Goal: Contribute content: Contribute content

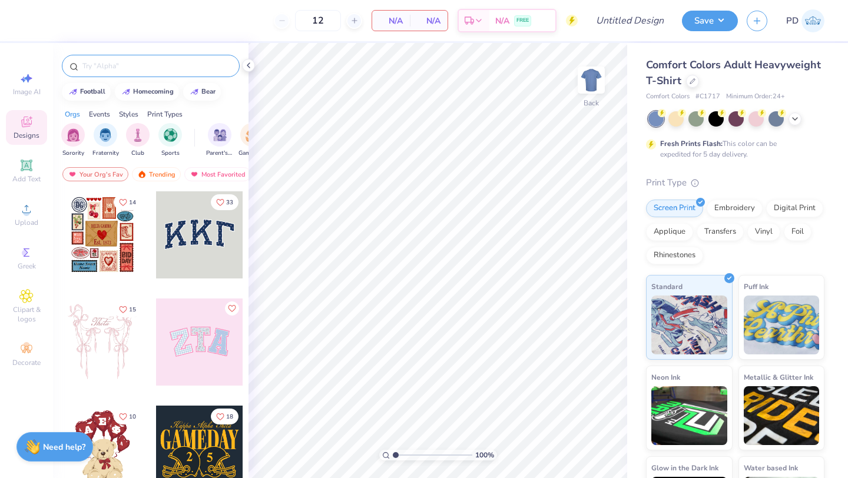
click at [103, 57] on div at bounding box center [151, 66] width 178 height 22
click at [106, 69] on input "text" at bounding box center [156, 66] width 151 height 12
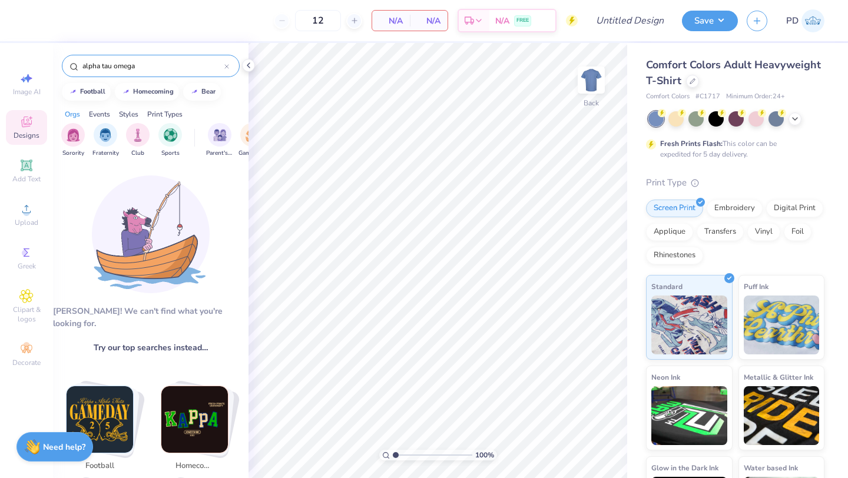
type input "alpha tau omega"
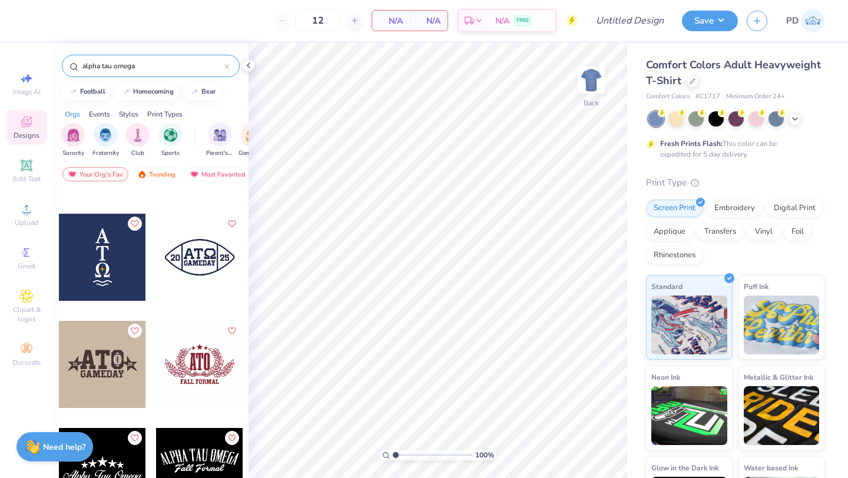
scroll to position [578, 0]
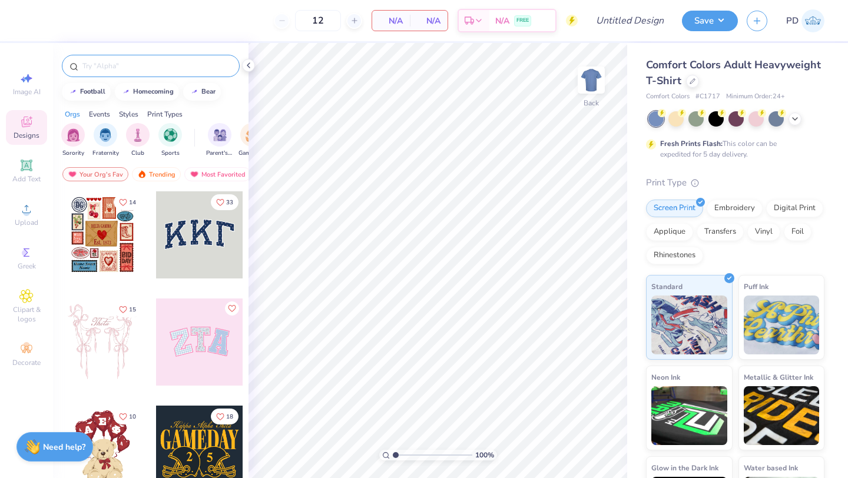
click at [181, 70] on input "text" at bounding box center [156, 66] width 151 height 12
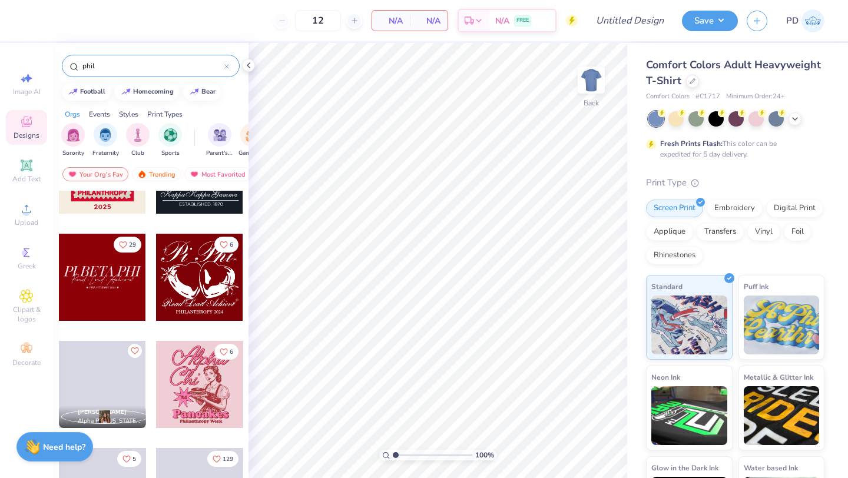
scroll to position [1137, 0]
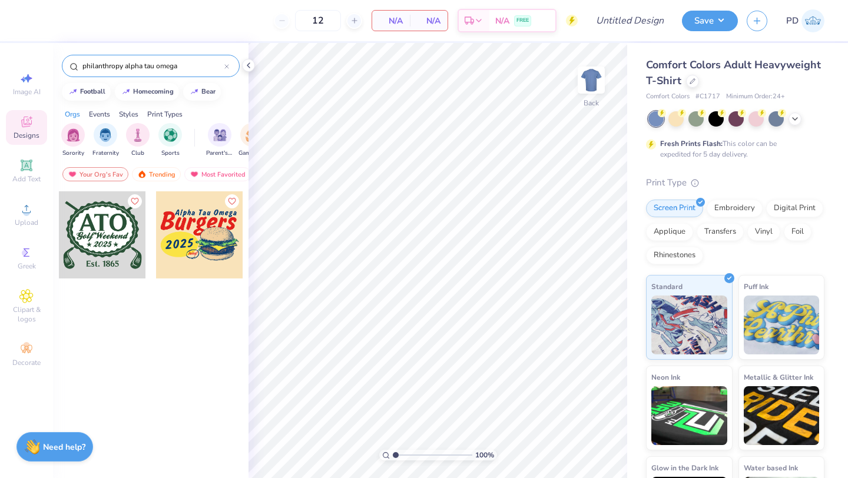
drag, startPoint x: 188, startPoint y: 69, endPoint x: 121, endPoint y: 64, distance: 67.9
click at [121, 64] on input "philanthropy alpha tau omega" at bounding box center [152, 66] width 143 height 12
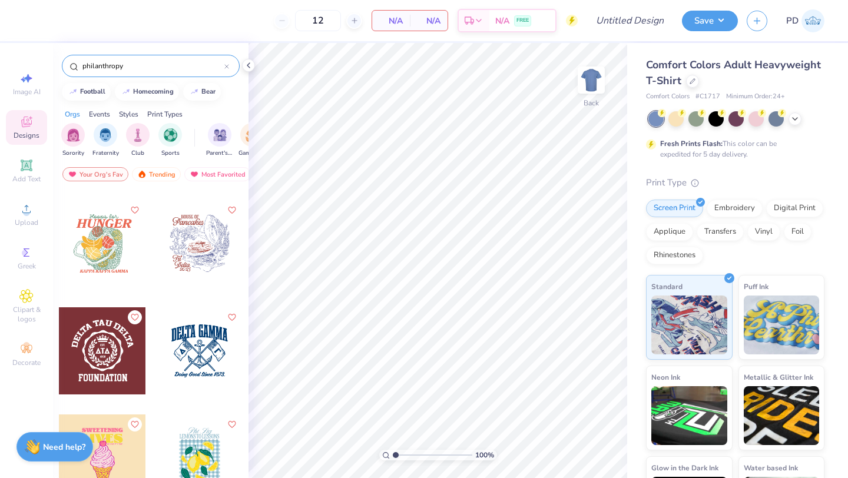
scroll to position [2557, 0]
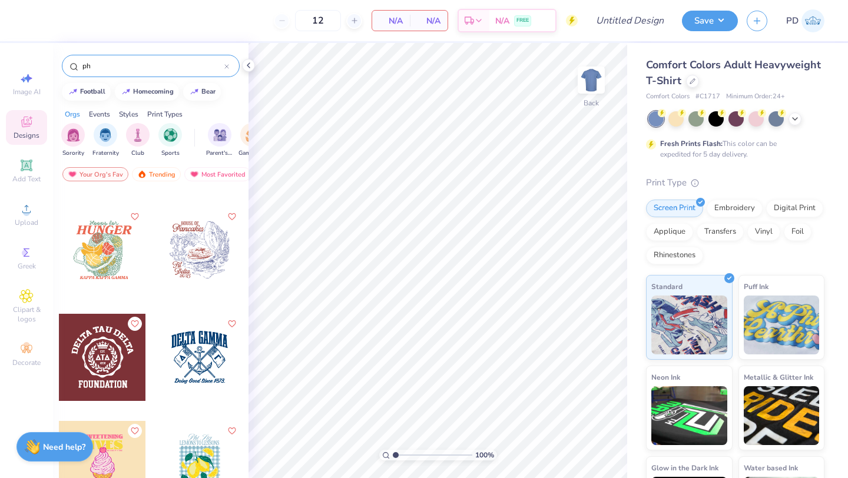
type input "p"
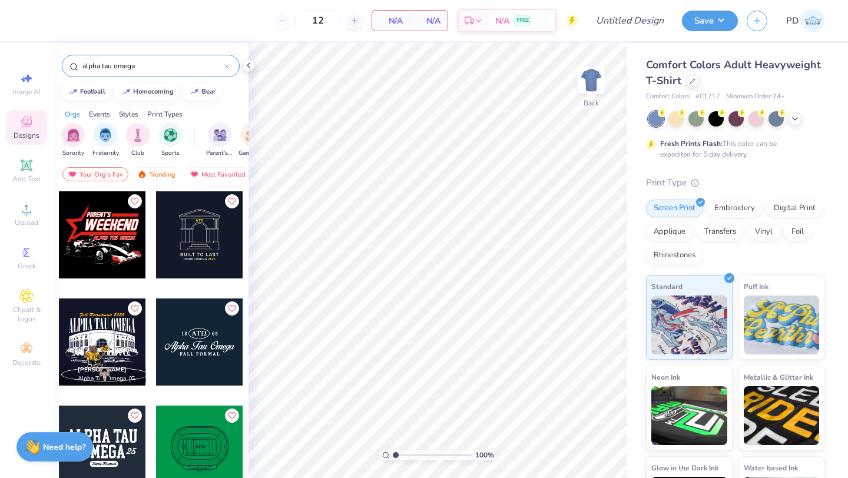
scroll to position [0, 0]
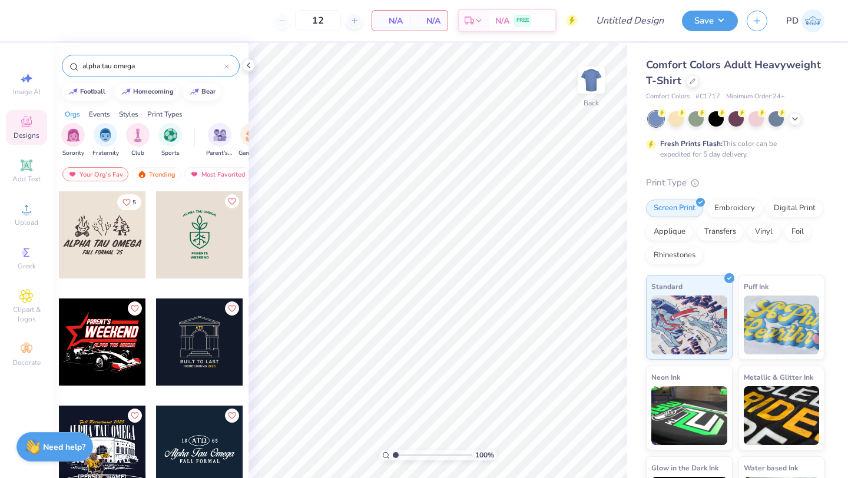
type input "alpha tau omega"
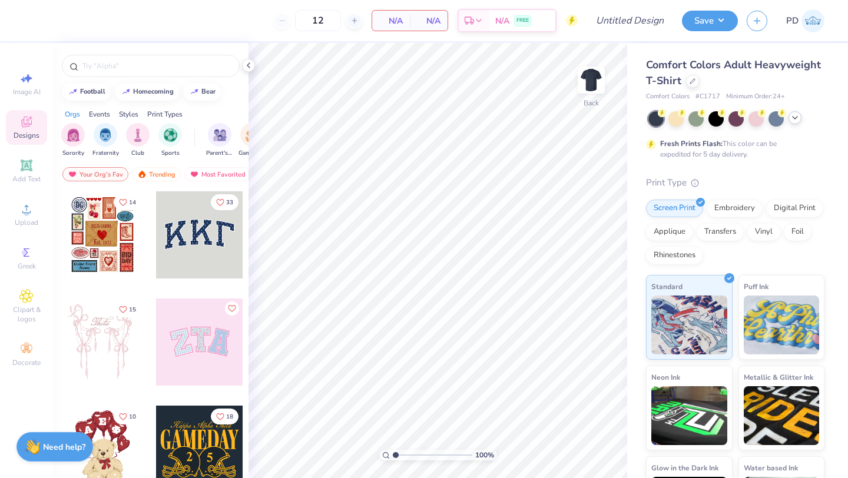
click at [797, 115] on icon at bounding box center [794, 117] width 9 height 9
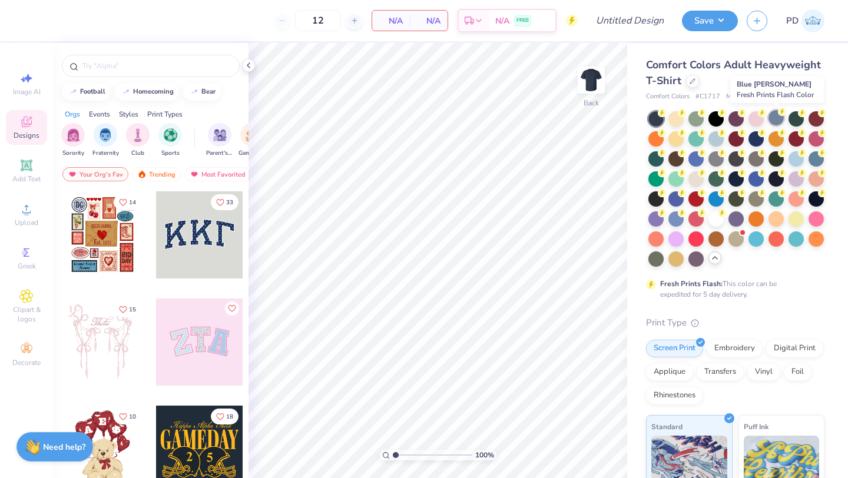
click at [780, 122] on div at bounding box center [775, 117] width 15 height 15
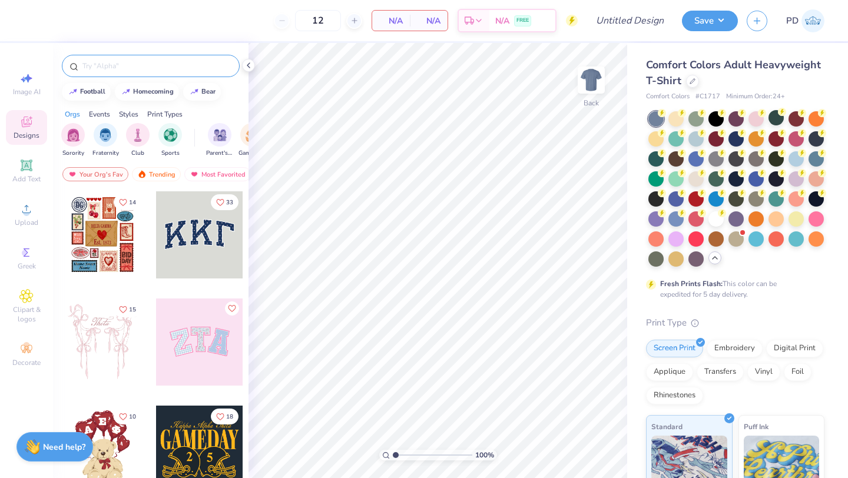
click at [119, 68] on input "text" at bounding box center [156, 66] width 151 height 12
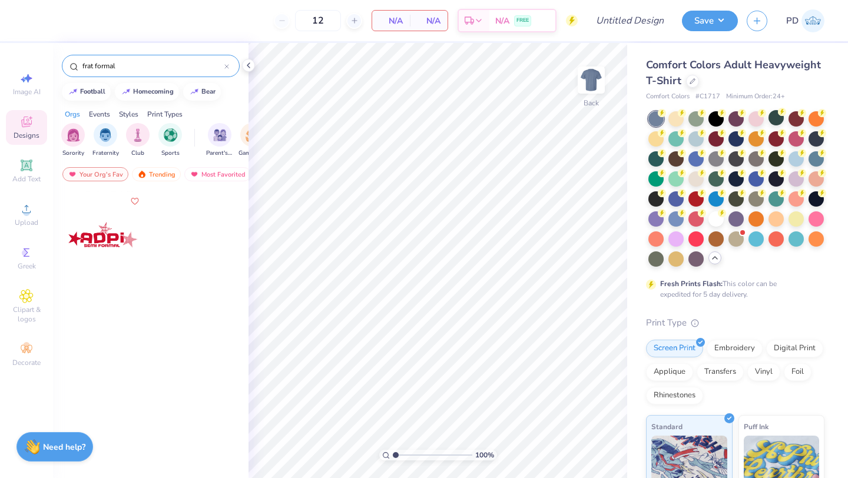
click at [97, 67] on input "frat formal" at bounding box center [152, 66] width 143 height 12
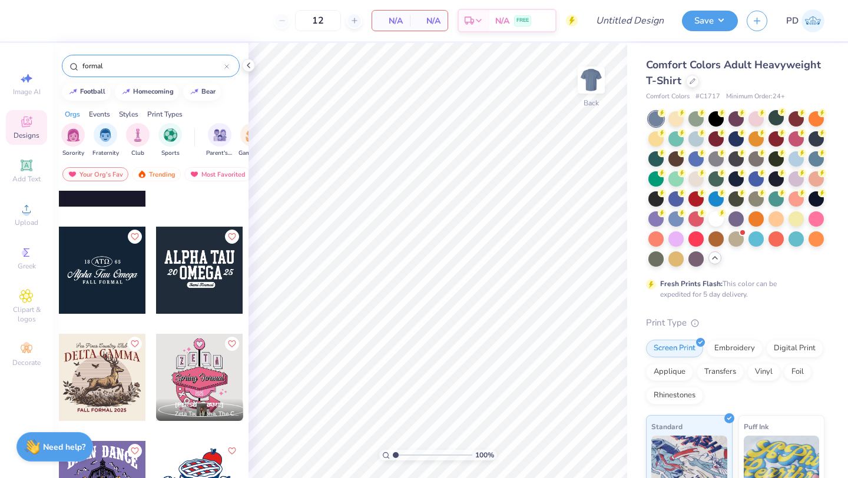
scroll to position [727, 0]
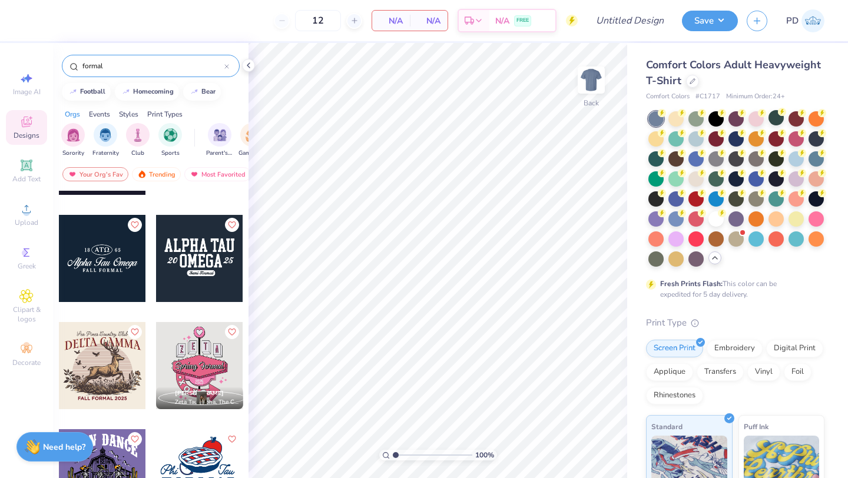
type input "formal"
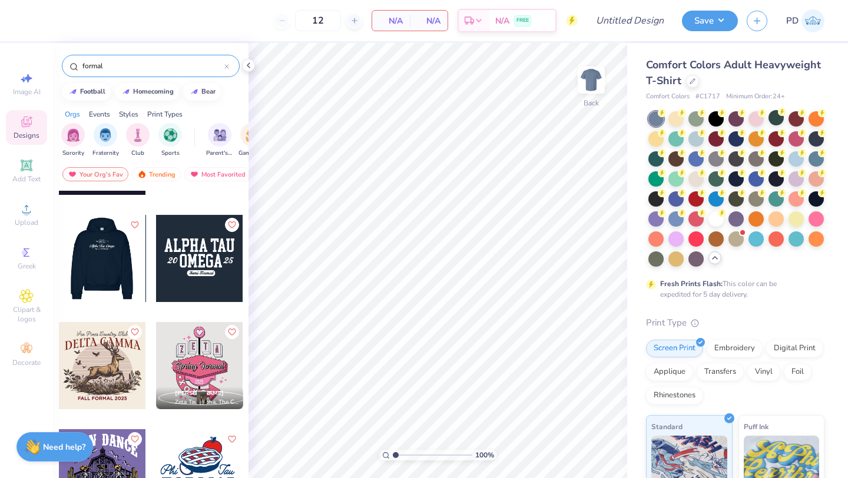
click at [112, 290] on div at bounding box center [102, 258] width 261 height 87
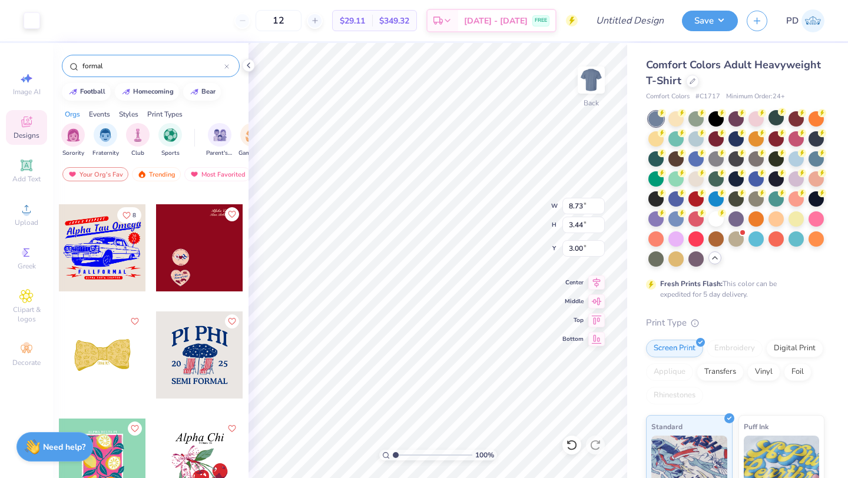
scroll to position [2020, 0]
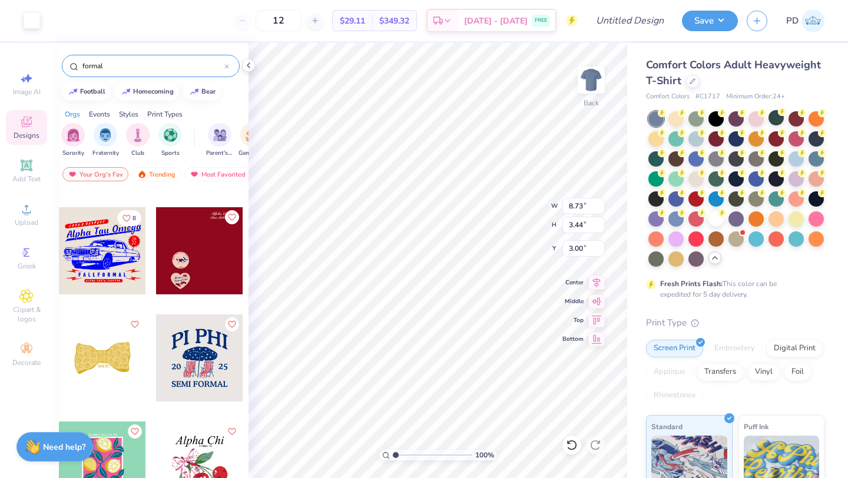
click at [97, 267] on div at bounding box center [102, 250] width 87 height 87
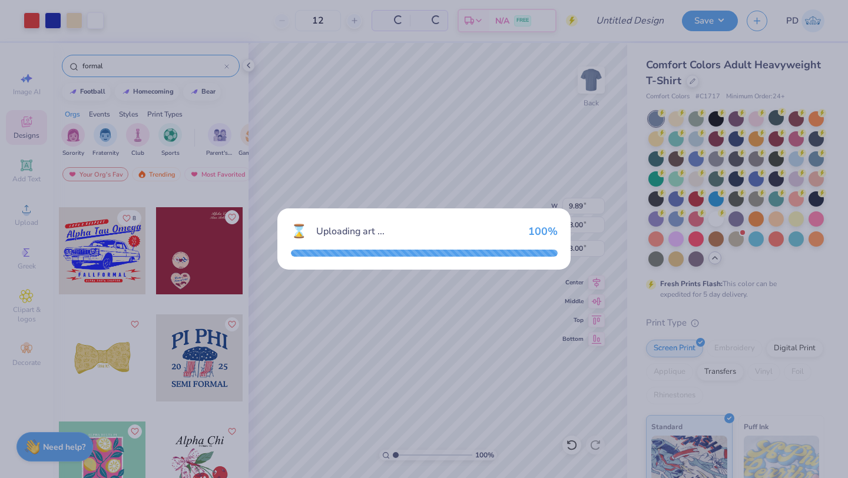
type input "9.89"
type input "8.00"
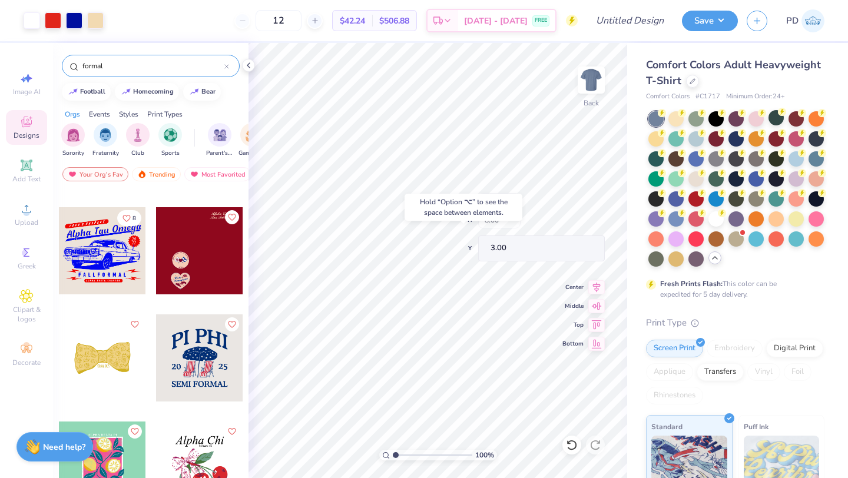
type input "9.52"
type input "3.00"
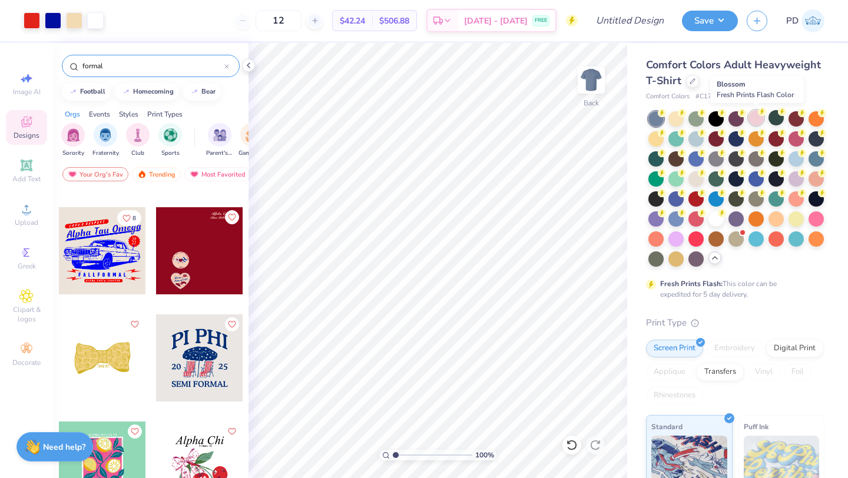
click at [757, 121] on div at bounding box center [755, 117] width 15 height 15
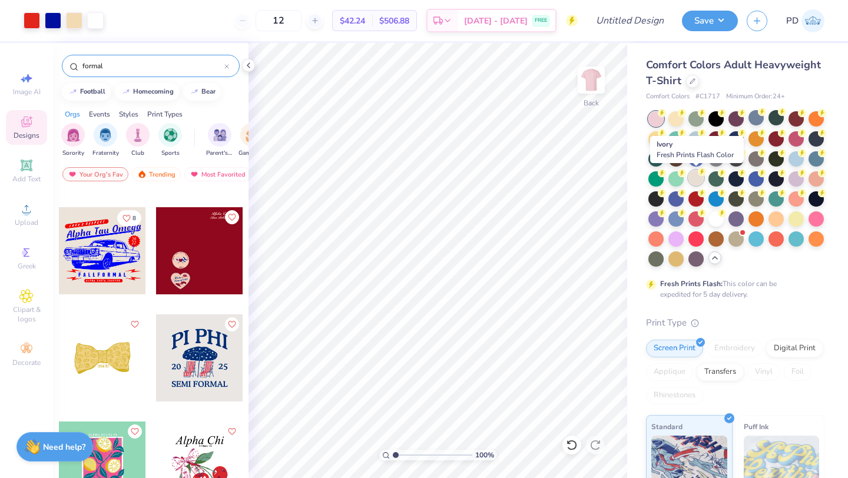
click at [694, 184] on div at bounding box center [695, 177] width 15 height 15
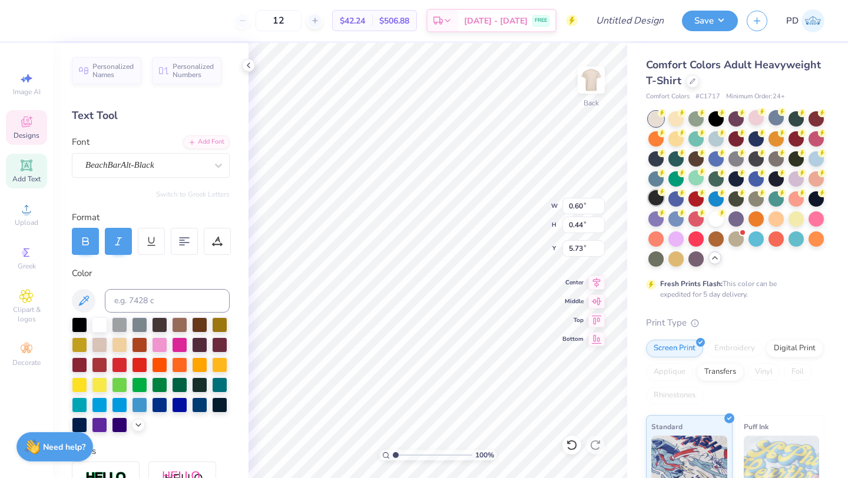
type textarea "25"
type textarea "A"
type textarea "G"
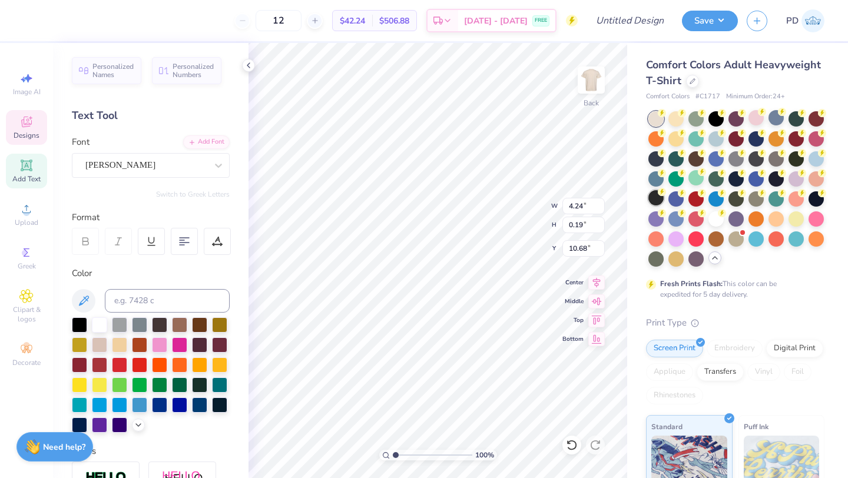
scroll to position [0, 5]
type textarea "GEORGIA STATE UNIVERSITY"
click at [300, 21] on input "12" at bounding box center [279, 20] width 46 height 21
type input "1"
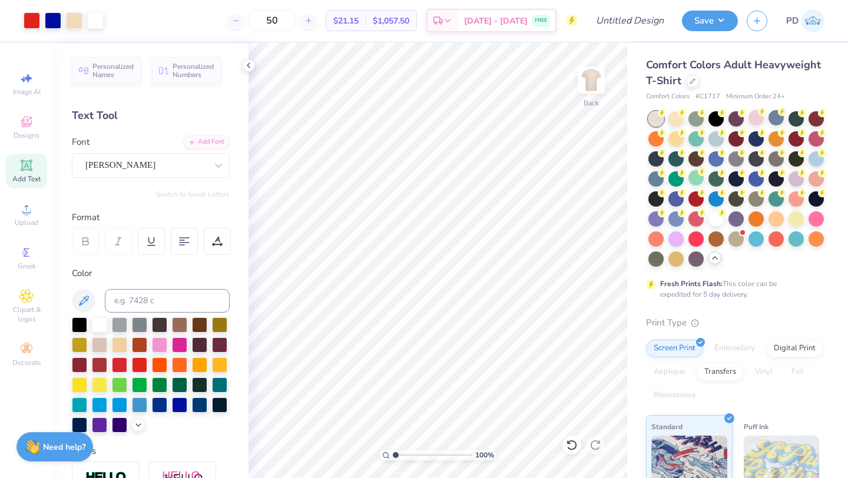
type input "50"
click at [638, 15] on input "Design Title" at bounding box center [644, 21] width 58 height 24
type input "(GSU) Alpha Tau Omega Formal"
click at [725, 16] on button "Save" at bounding box center [710, 19] width 56 height 21
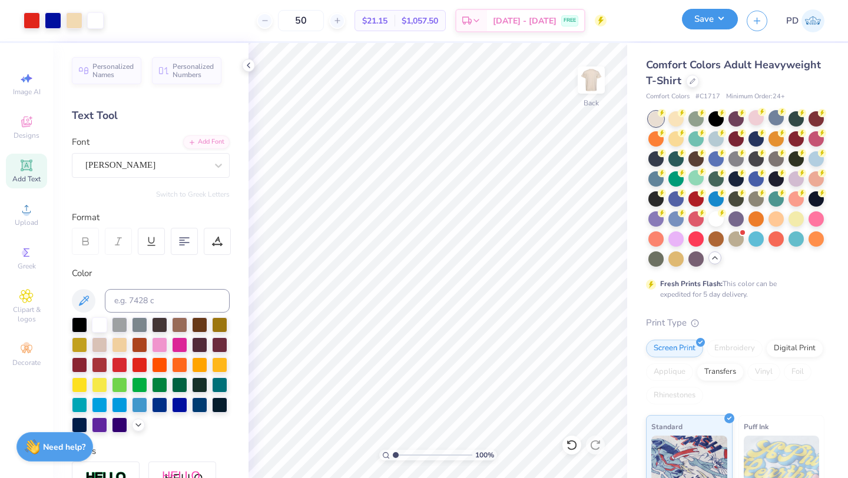
scroll to position [0, 0]
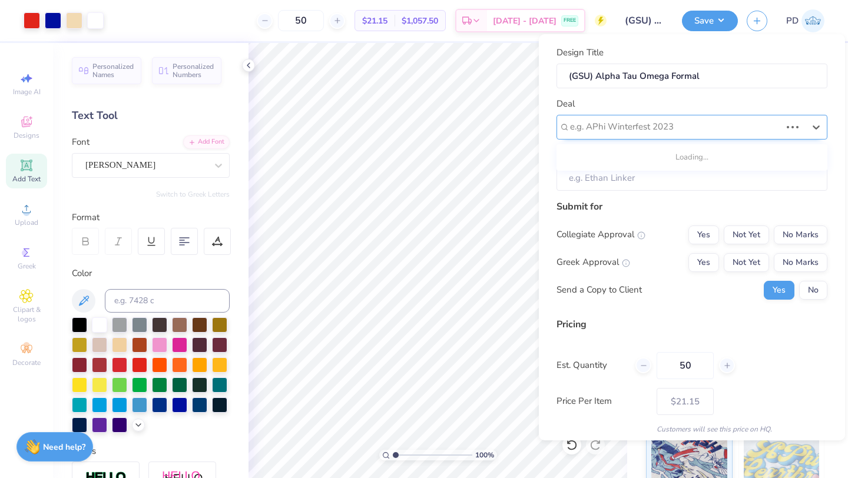
click at [671, 115] on div "e.g. APhi Winterfest 2023" at bounding box center [691, 127] width 271 height 25
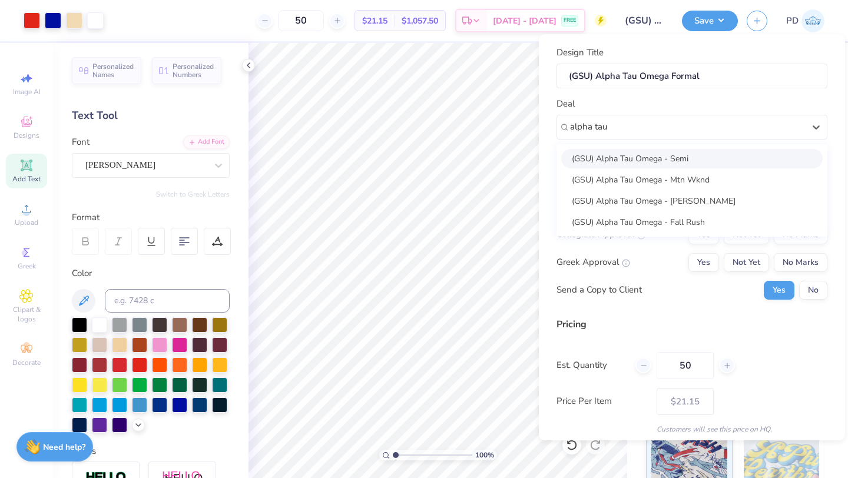
click at [715, 161] on div "(GSU) Alpha Tau Omega - Semi" at bounding box center [691, 158] width 261 height 19
type input "alpha tau"
type input "Fred Nasr"
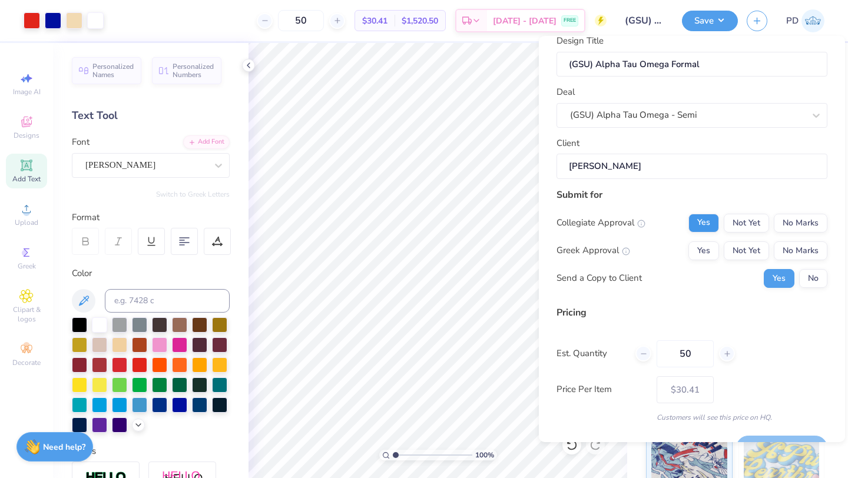
scroll to position [15, 0]
click at [708, 248] on button "Yes" at bounding box center [703, 249] width 31 height 19
click at [711, 227] on button "Yes" at bounding box center [703, 222] width 31 height 19
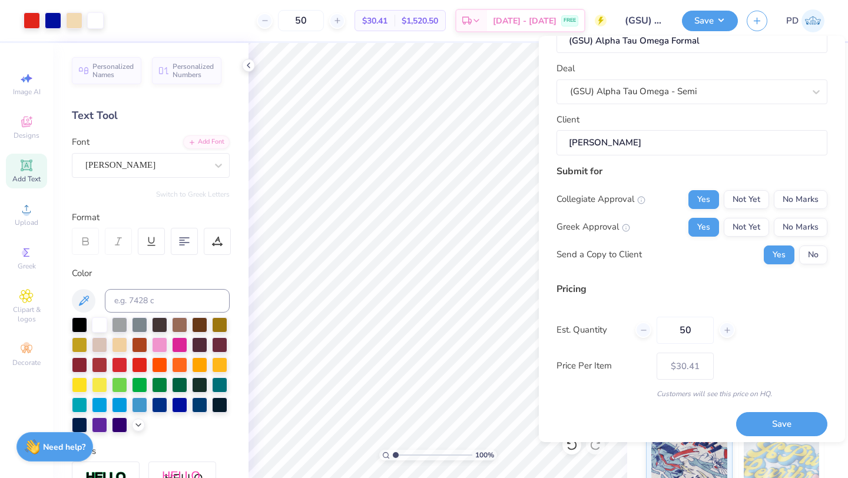
scroll to position [43, 0]
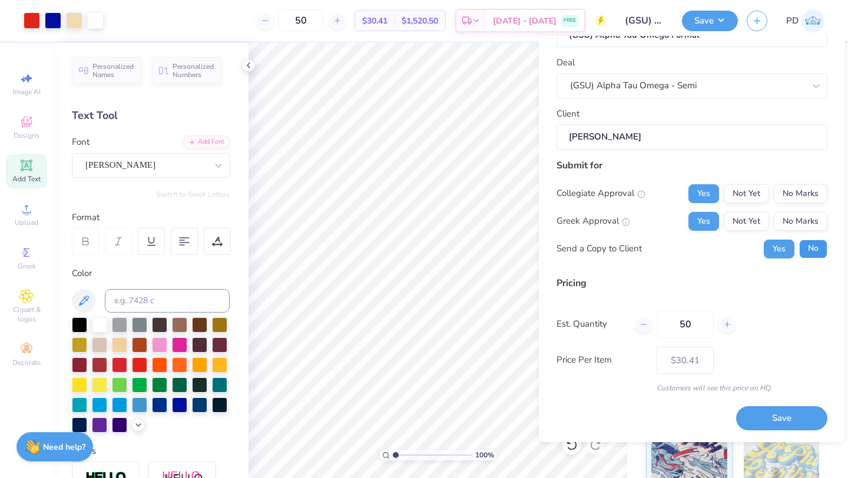
click at [813, 253] on button "No" at bounding box center [813, 249] width 28 height 19
click at [781, 412] on button "Save" at bounding box center [781, 418] width 91 height 24
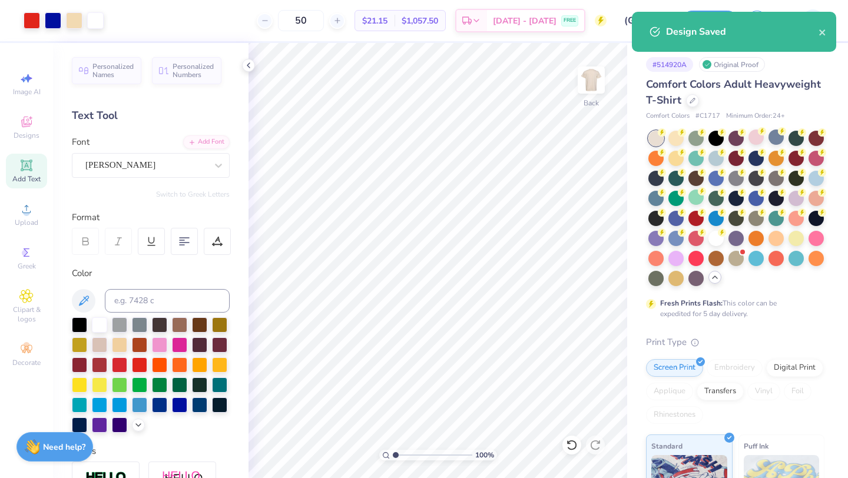
type input "– –"
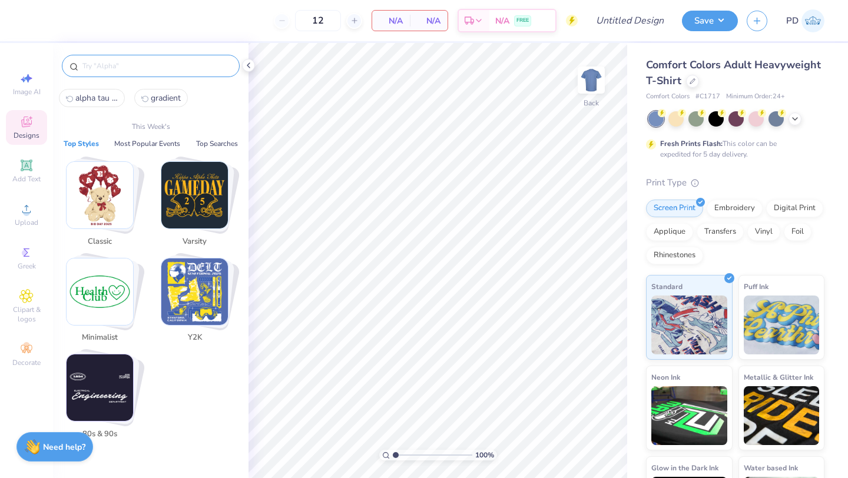
click at [134, 65] on input "text" at bounding box center [156, 66] width 151 height 12
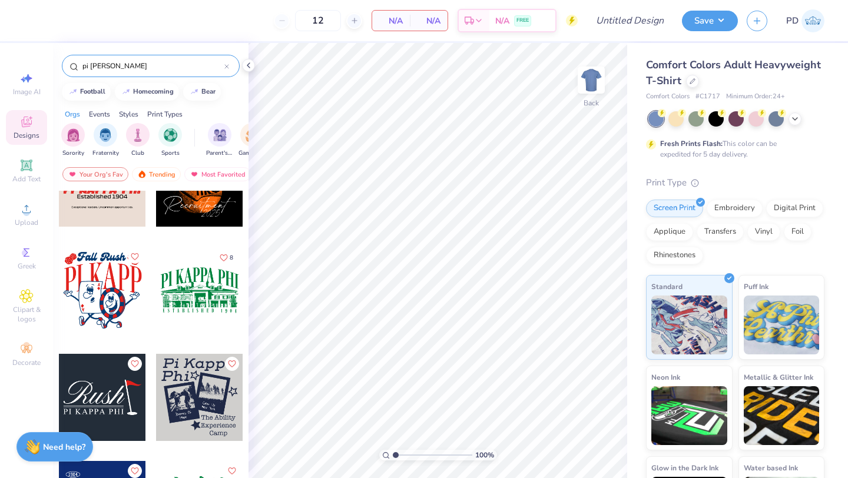
scroll to position [826, 0]
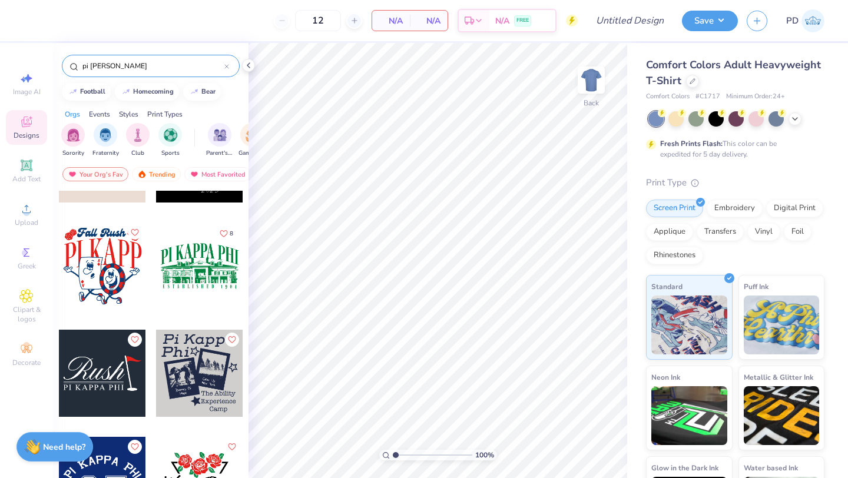
type input "pi kapp"
click at [210, 395] on div at bounding box center [199, 373] width 87 height 87
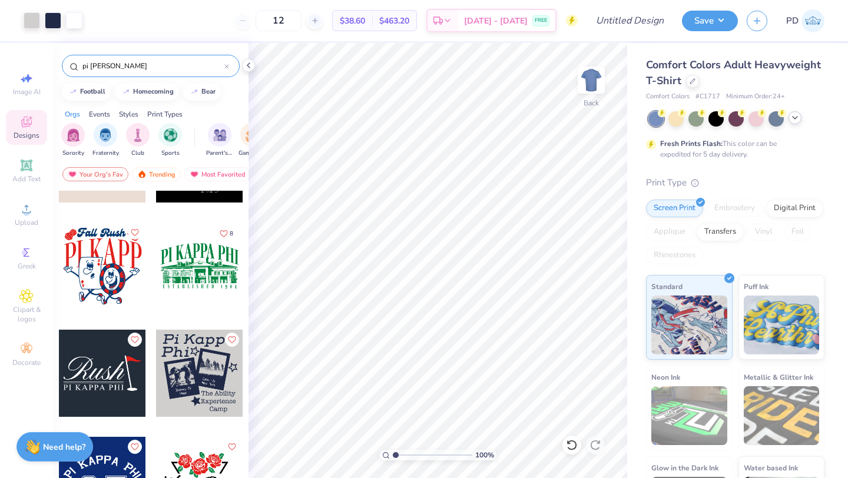
click at [794, 118] on polyline at bounding box center [795, 118] width 5 height 2
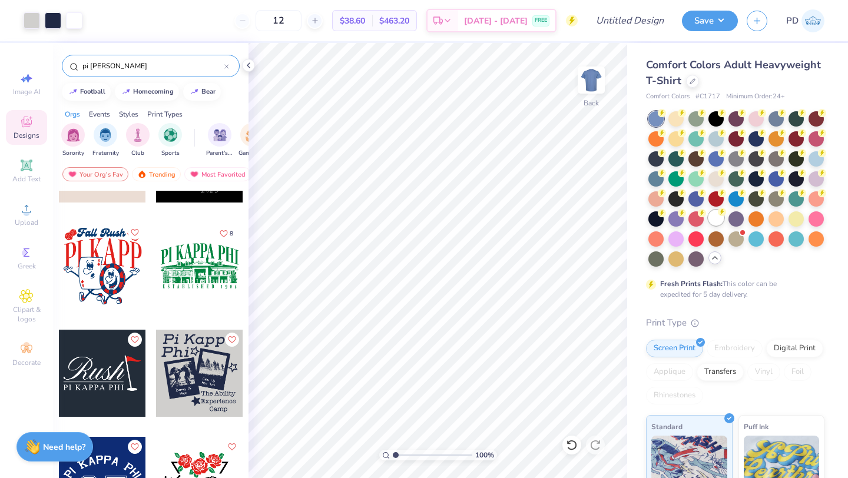
click at [715, 222] on div at bounding box center [715, 217] width 15 height 15
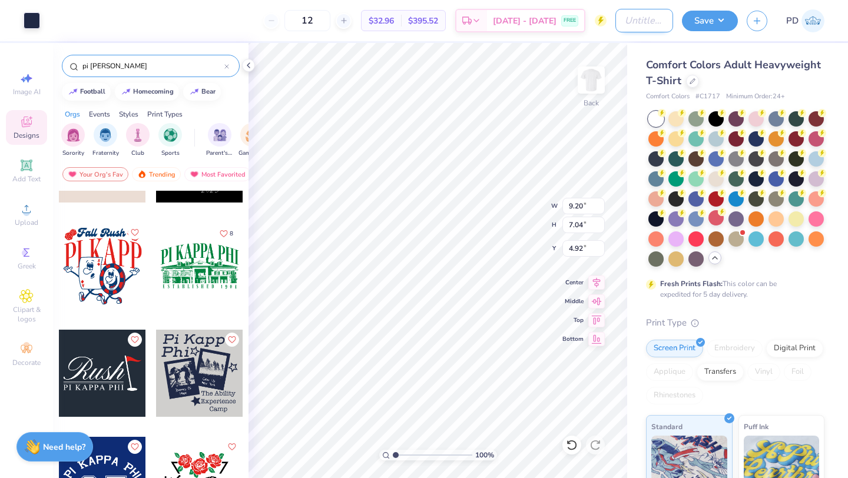
click at [615, 21] on input "Design Title" at bounding box center [644, 21] width 58 height 24
type input "(GSU) Pi Kappa Phi Phil Week"
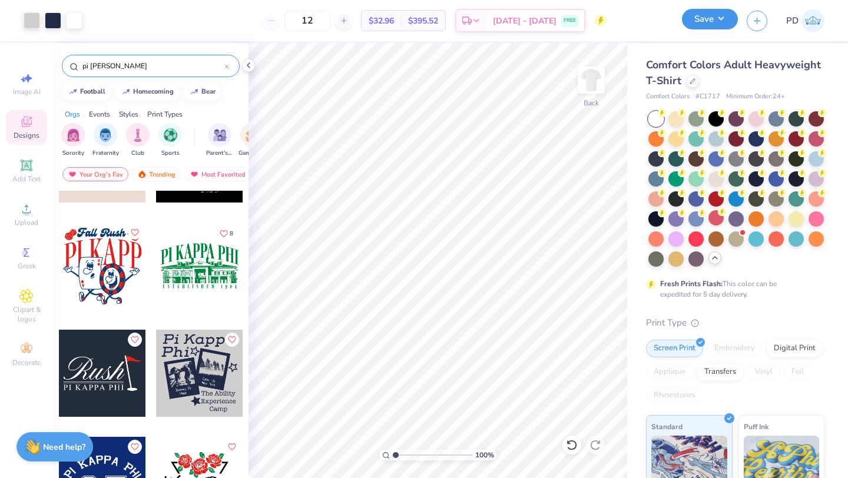
scroll to position [0, 0]
click at [734, 16] on button "Save" at bounding box center [710, 19] width 56 height 21
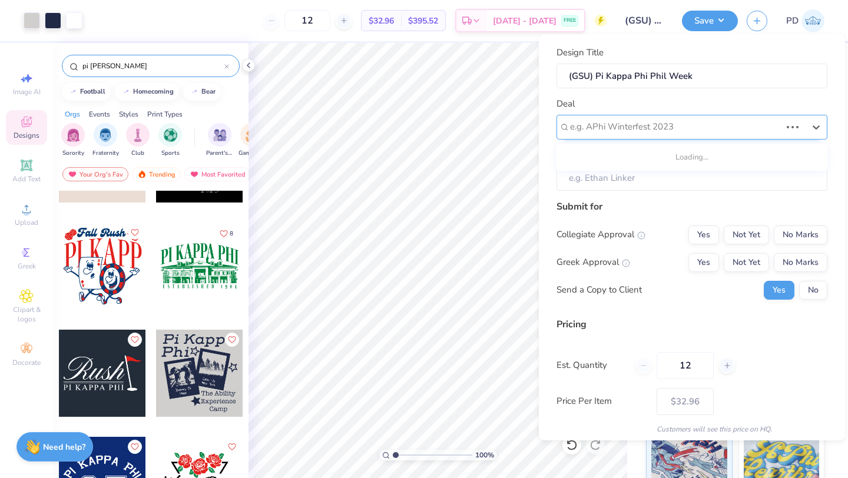
click at [677, 128] on div at bounding box center [675, 127] width 211 height 16
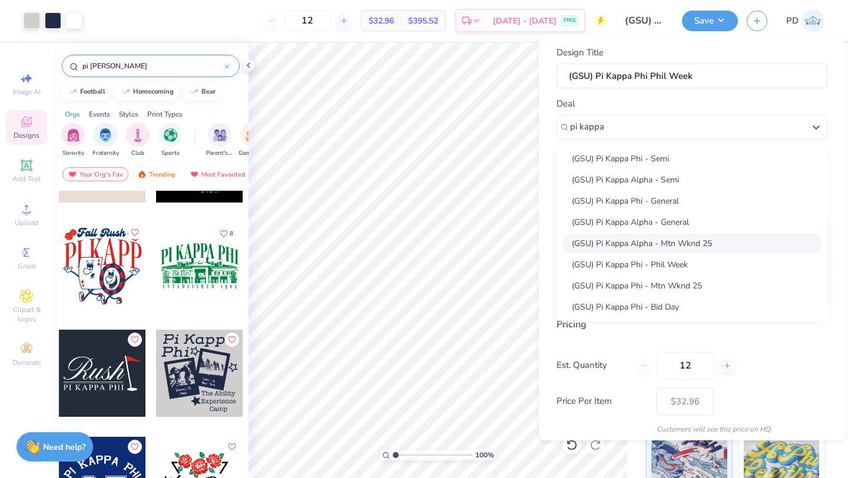
scroll to position [11, 0]
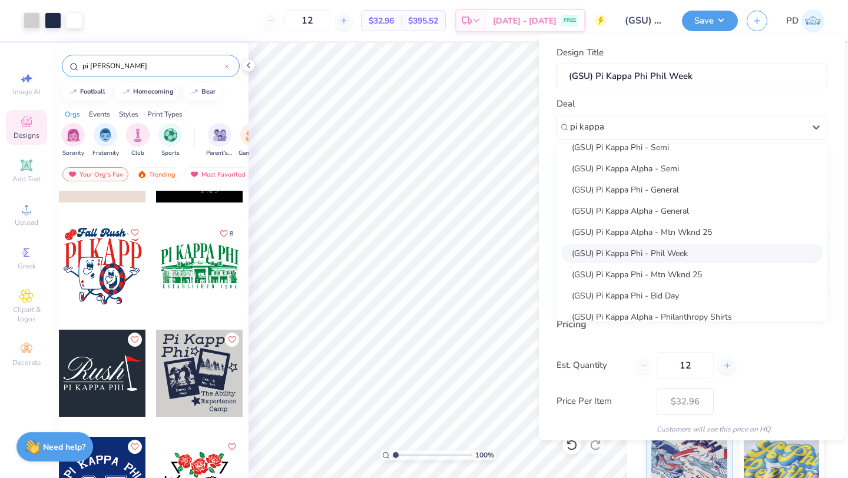
click at [651, 247] on div "(GSU) Pi Kappa Phi - Phil Week" at bounding box center [691, 253] width 261 height 19
type input "pi kappa"
type input "Sunny Inakollu"
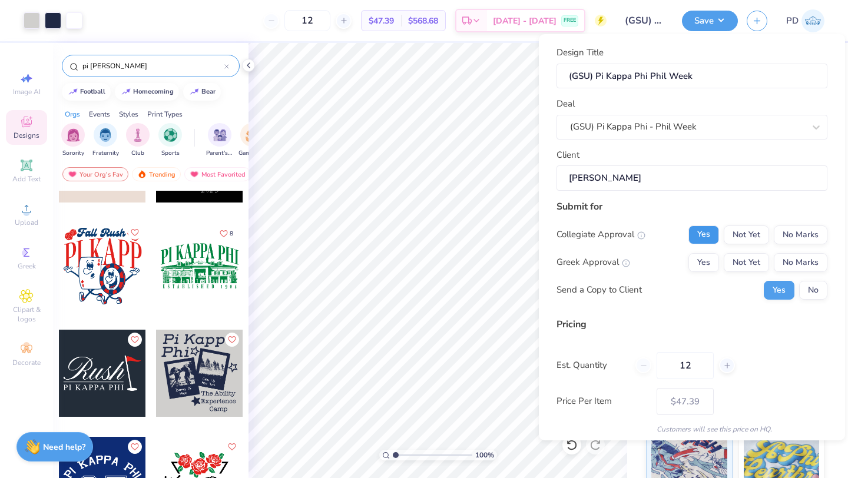
click at [713, 240] on button "Yes" at bounding box center [703, 235] width 31 height 19
click at [795, 253] on button "No Marks" at bounding box center [801, 262] width 54 height 19
type input "$39.96"
click at [816, 291] on button "No" at bounding box center [813, 290] width 28 height 19
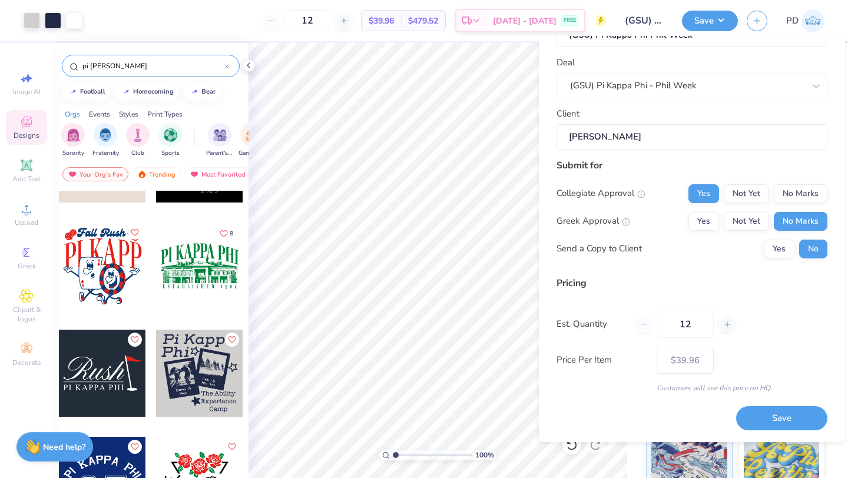
drag, startPoint x: 704, startPoint y: 327, endPoint x: 617, endPoint y: 312, distance: 89.1
click at [617, 312] on div "Est. Quantity 12" at bounding box center [691, 324] width 271 height 27
type input "0"
type input "04"
type input "4"
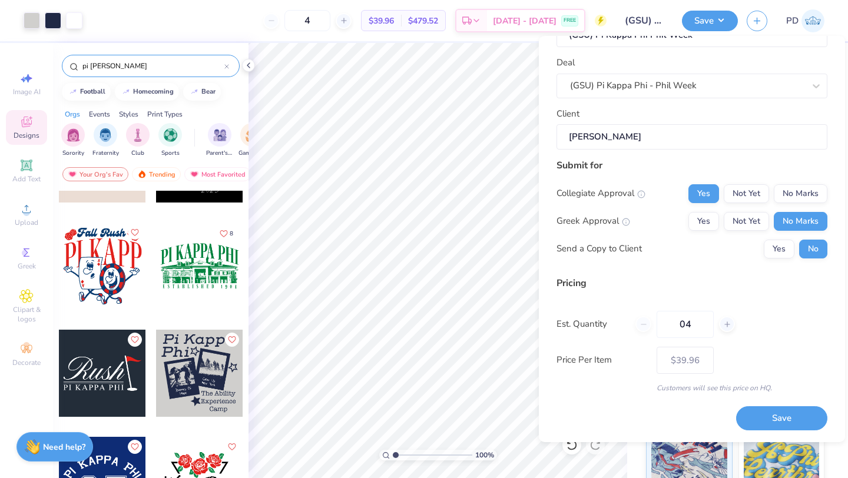
type input "0"
type input "40"
type input "$24.05"
type input "40"
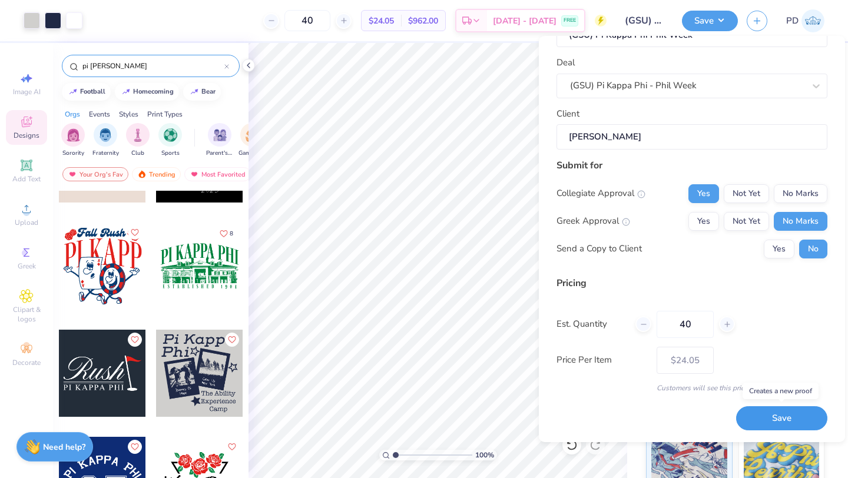
click at [758, 419] on button "Save" at bounding box center [781, 418] width 91 height 24
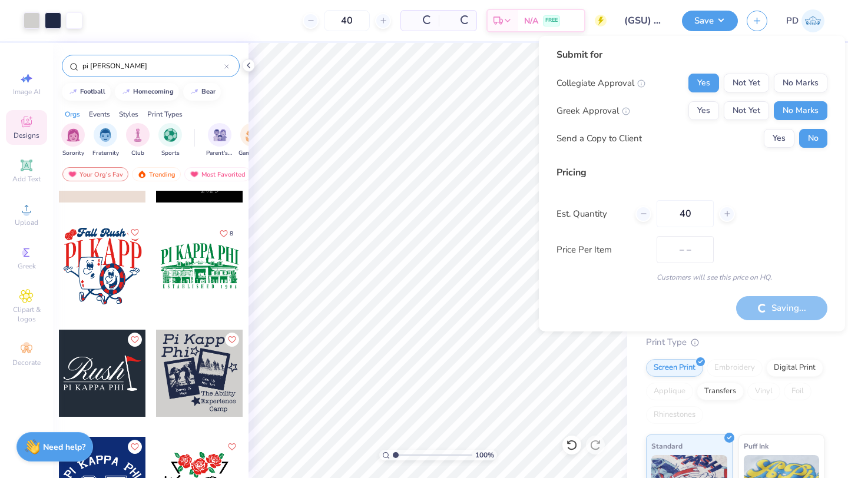
type input "$19.84"
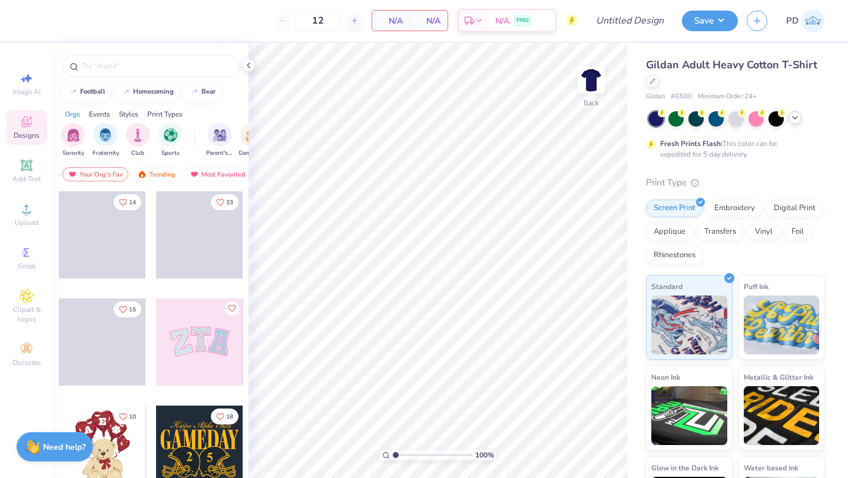
click at [798, 119] on icon at bounding box center [794, 117] width 9 height 9
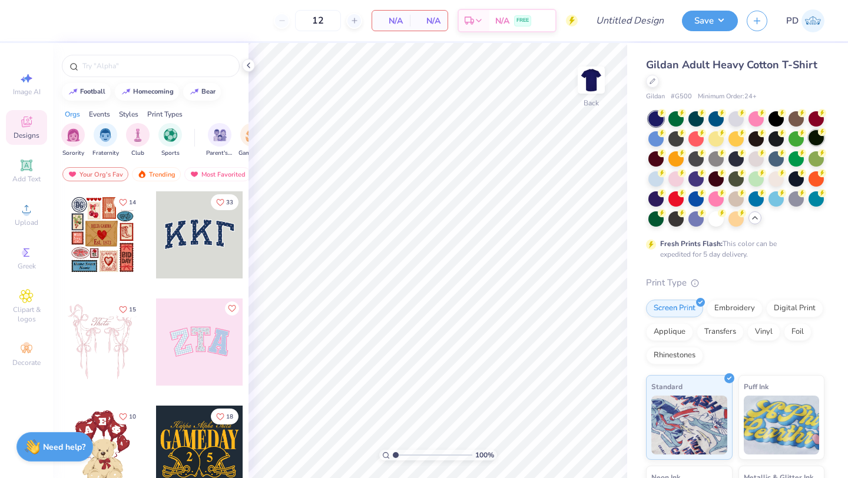
click at [813, 138] on div at bounding box center [815, 137] width 15 height 15
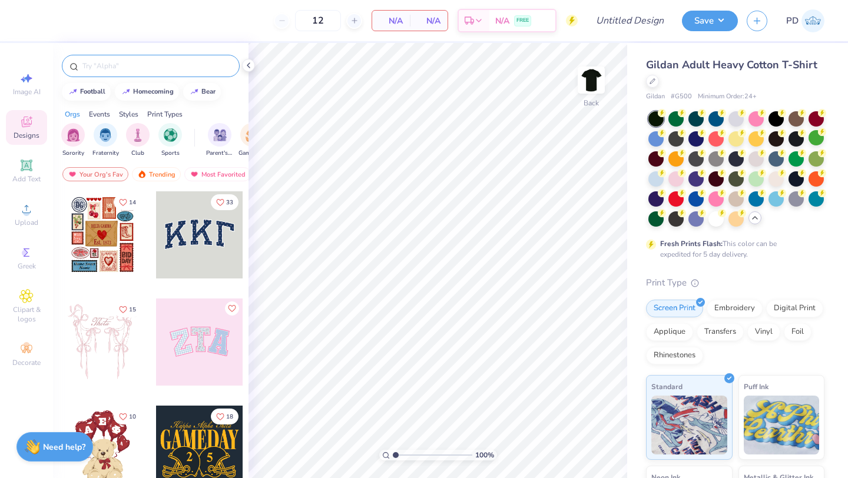
click at [147, 69] on input "text" at bounding box center [156, 66] width 151 height 12
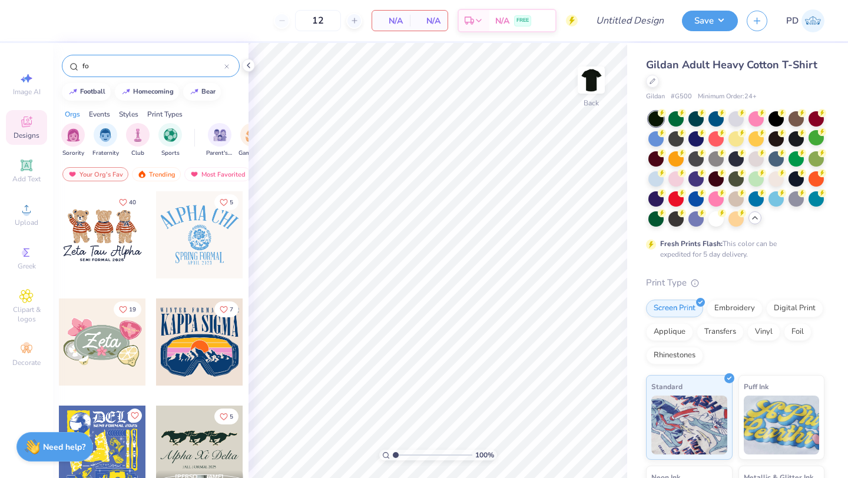
type input "f"
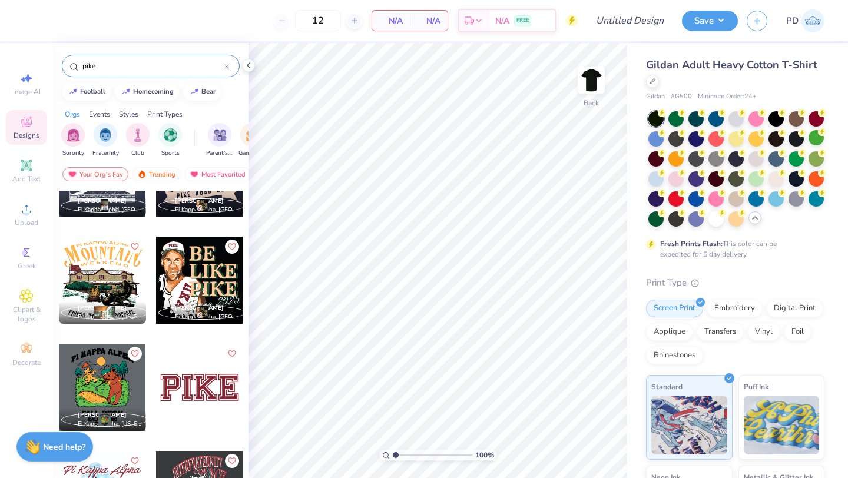
scroll to position [2634, 0]
type input "pike"
click at [97, 291] on div at bounding box center [102, 279] width 87 height 87
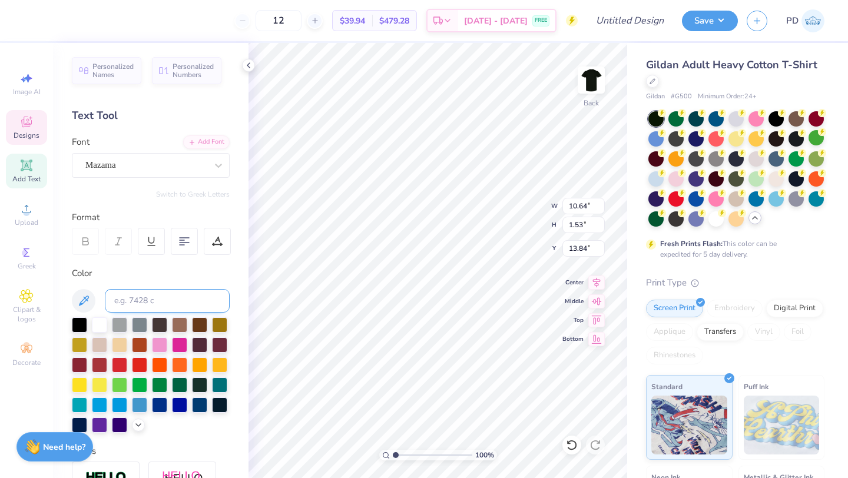
scroll to position [23, 0]
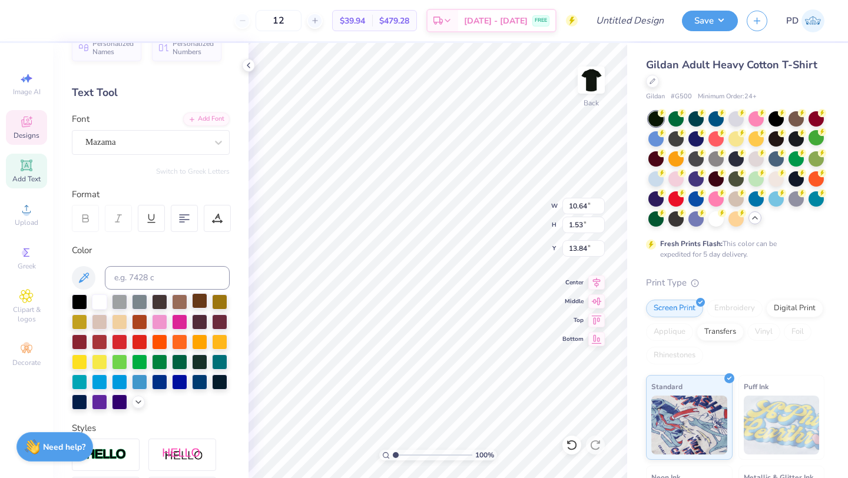
type textarea "[GEOGRAPHIC_DATA], [US_STATE]"
click at [72, 341] on div at bounding box center [79, 340] width 15 height 15
click at [100, 302] on div at bounding box center [99, 300] width 15 height 15
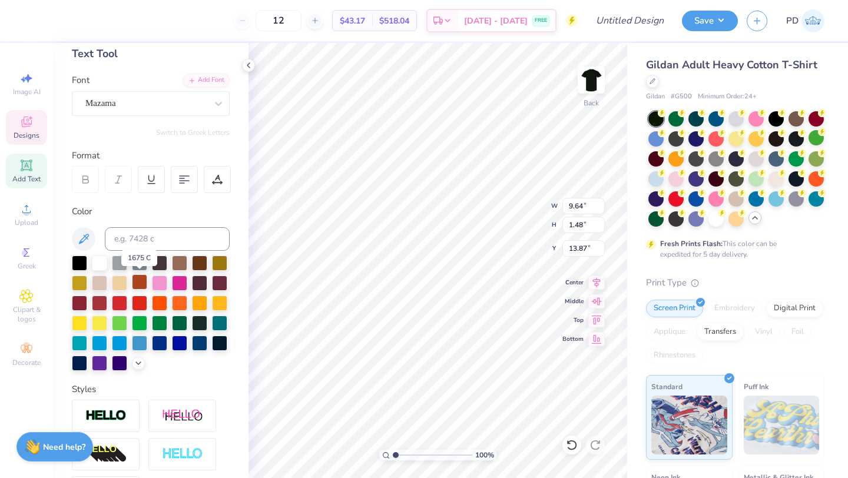
scroll to position [63, 0]
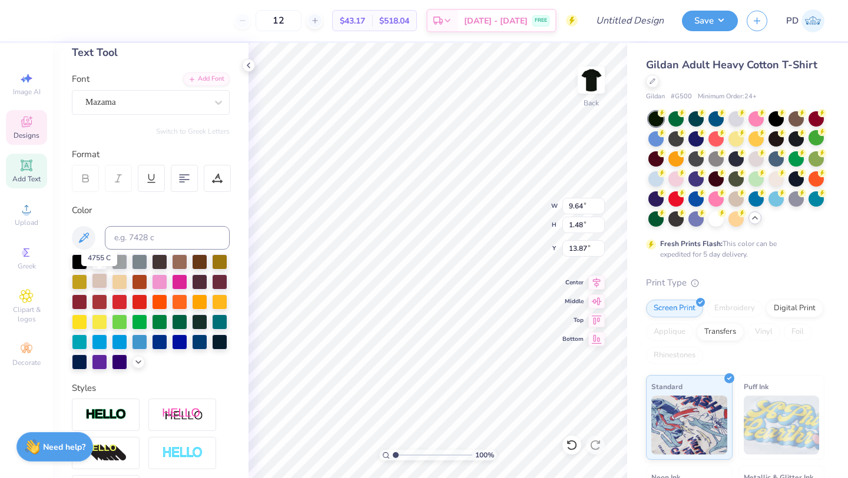
click at [98, 286] on div at bounding box center [99, 280] width 15 height 15
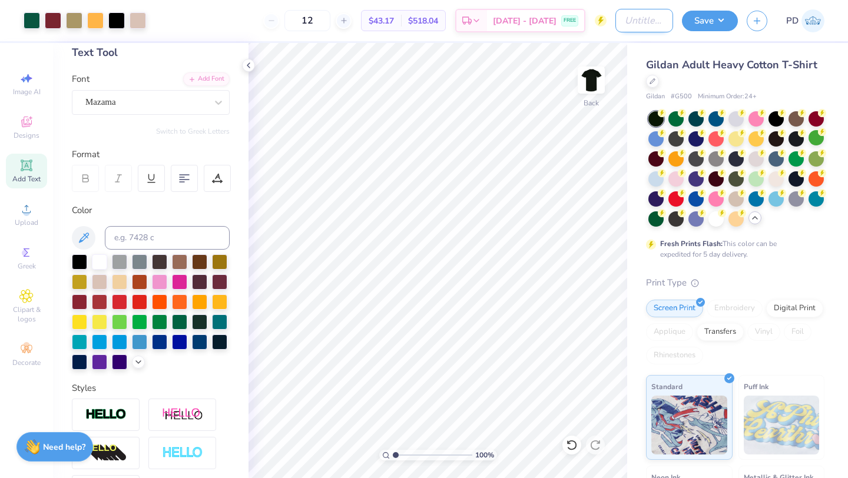
click at [637, 15] on input "Design Title" at bounding box center [644, 21] width 58 height 24
type input "(GSU) Pi Kappa Alpha Formal"
click at [713, 25] on button "Save" at bounding box center [710, 19] width 56 height 21
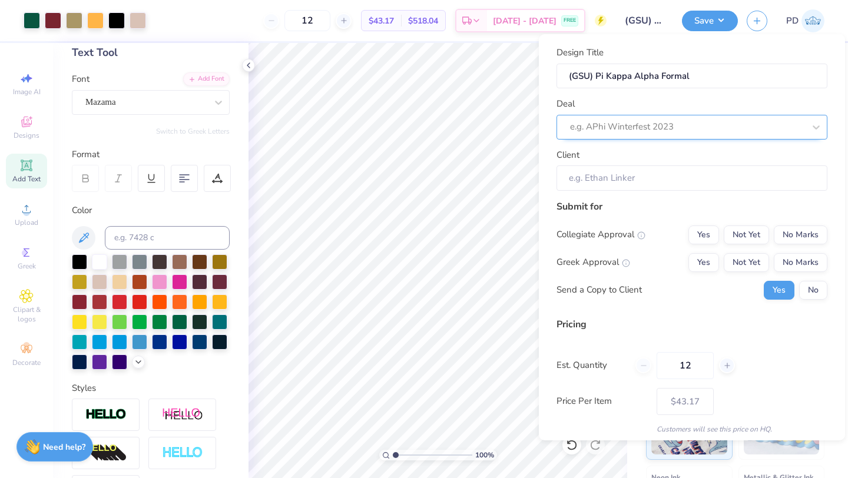
click at [690, 127] on div at bounding box center [687, 127] width 234 height 16
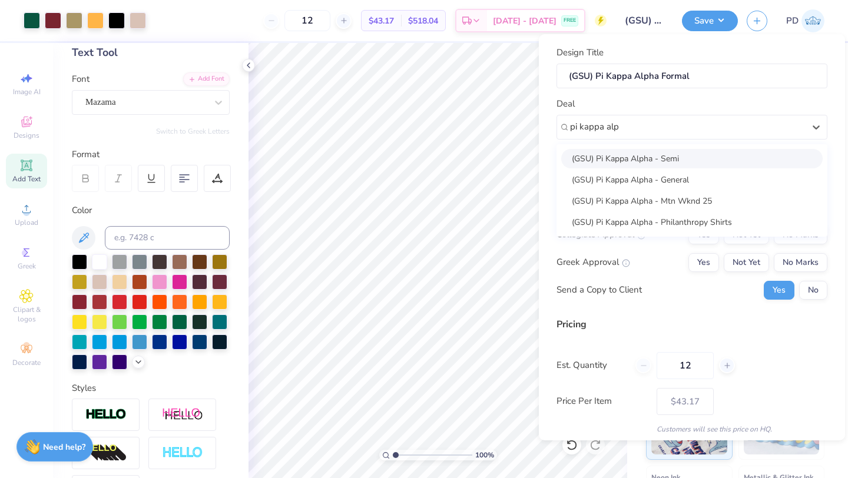
click at [697, 164] on div "(GSU) Pi Kappa Alpha - Semi" at bounding box center [691, 158] width 261 height 19
type input "pi kappa alp"
type input "[PERSON_NAME]"
type input "$62.06"
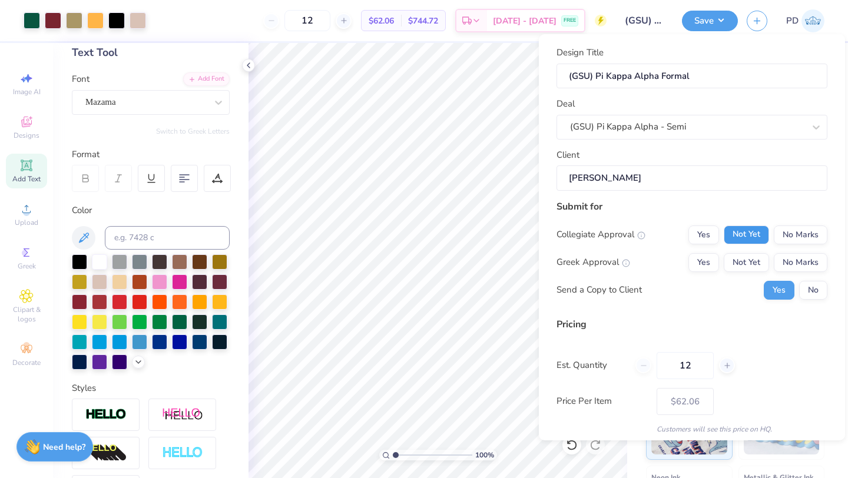
click at [741, 236] on button "Not Yet" at bounding box center [746, 235] width 45 height 19
click at [703, 260] on button "Yes" at bounding box center [703, 262] width 31 height 19
click at [823, 291] on button "No" at bounding box center [813, 290] width 28 height 19
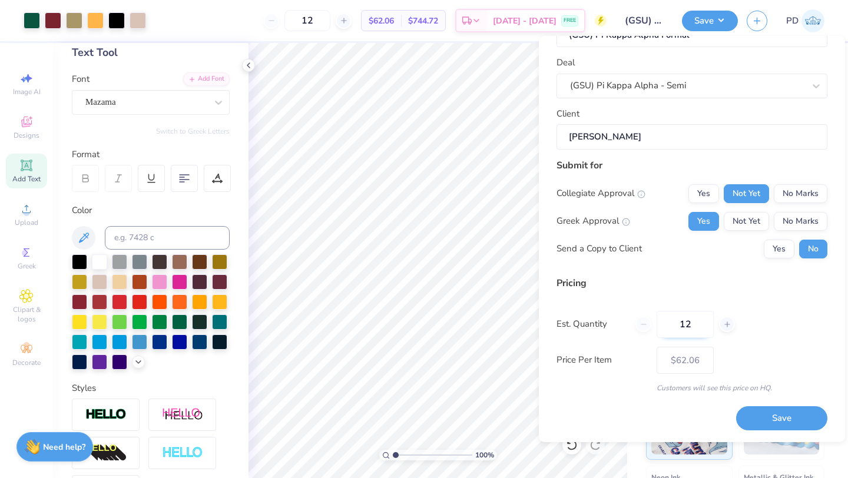
click at [696, 321] on input "12" at bounding box center [685, 324] width 57 height 27
type input "1"
type input "0"
type input "040"
type input "40"
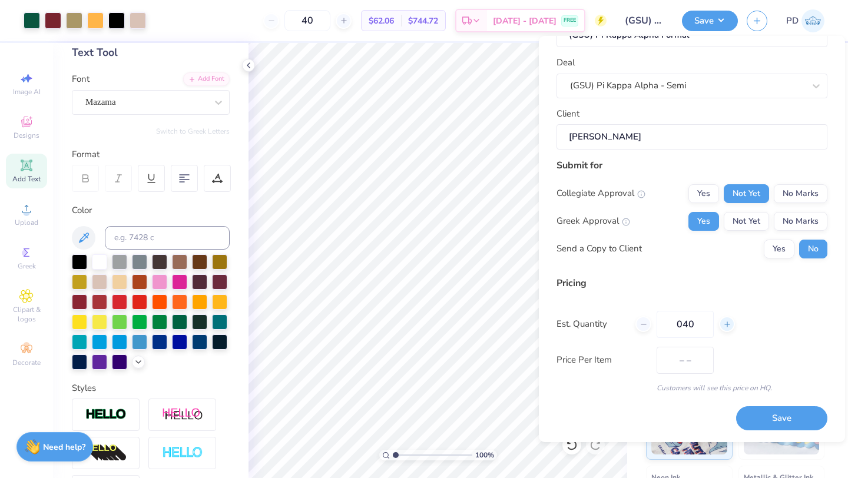
type input "$29.32"
type input "0"
type input "050"
type input "50"
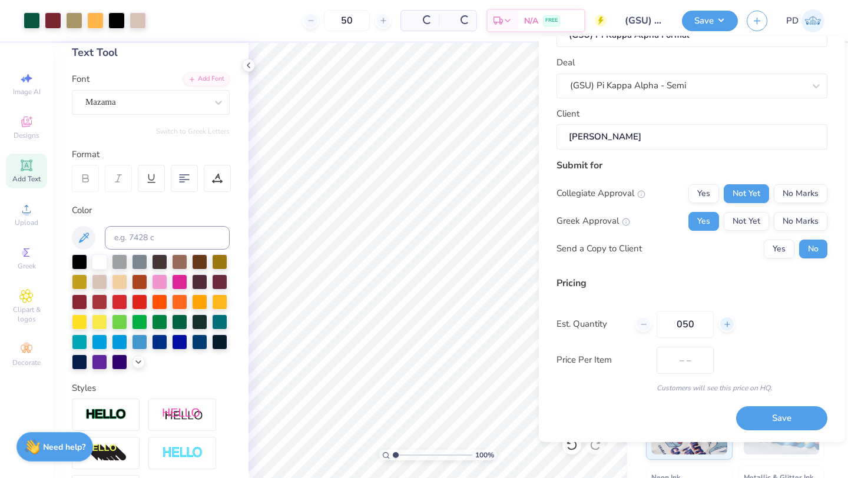
type input "$24.94"
type input "0"
type input "050"
type input "50"
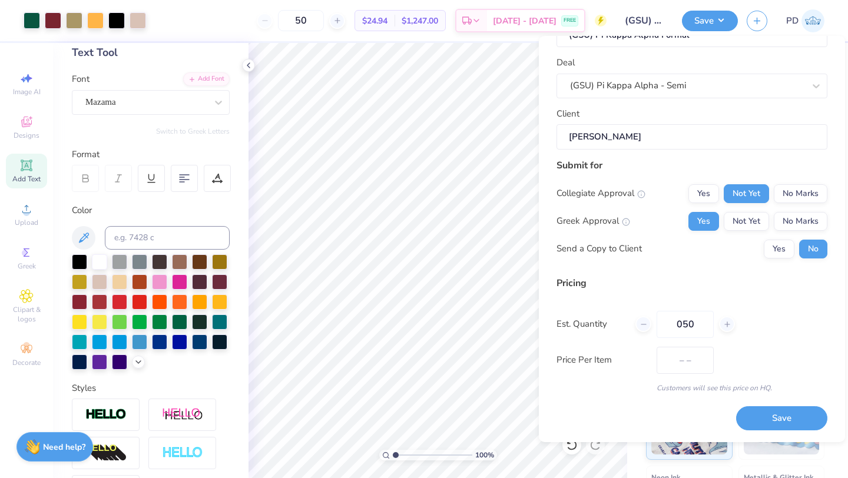
type input "$24.94"
click at [681, 325] on input "050" at bounding box center [685, 324] width 57 height 27
type input "50"
click at [760, 409] on button "Save" at bounding box center [781, 418] width 91 height 24
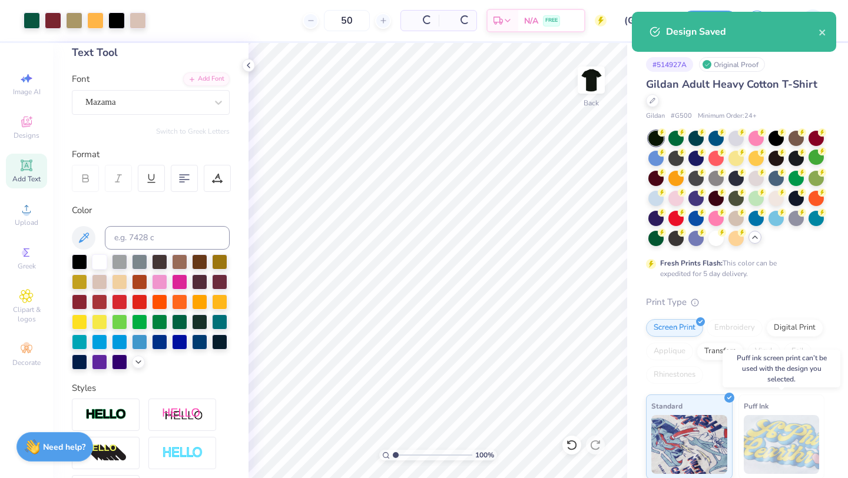
type input "$24.94"
